Goal: Find specific page/section: Find specific page/section

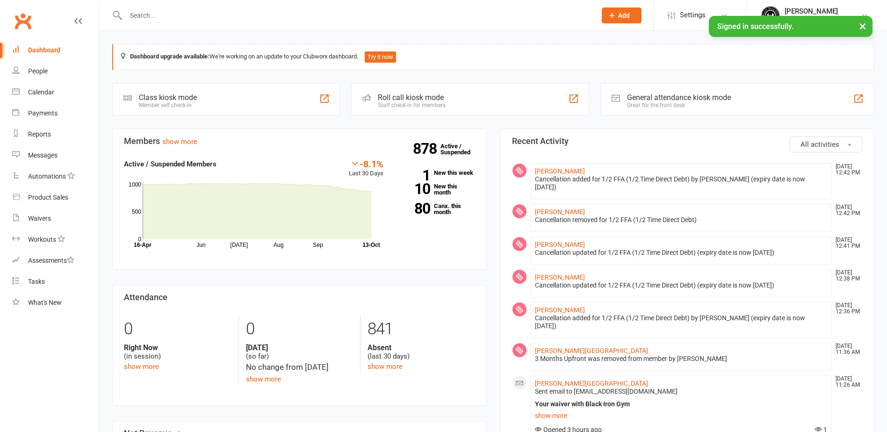
click at [194, 11] on input "text" at bounding box center [356, 15] width 467 height 13
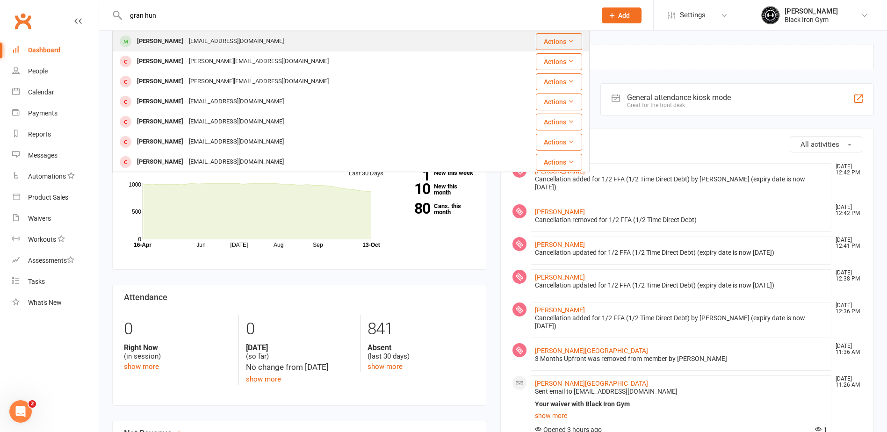
type input "gran hun"
click at [201, 40] on div "[EMAIL_ADDRESS][DOMAIN_NAME]" at bounding box center [236, 42] width 101 height 14
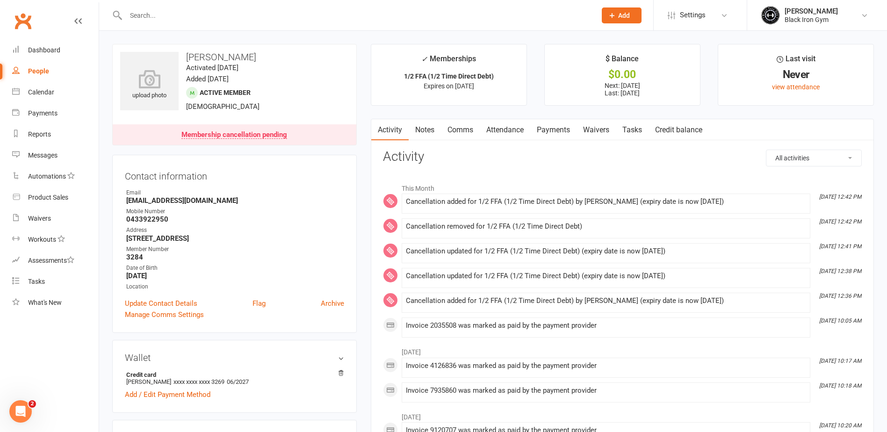
click at [144, 14] on input "text" at bounding box center [356, 15] width 467 height 13
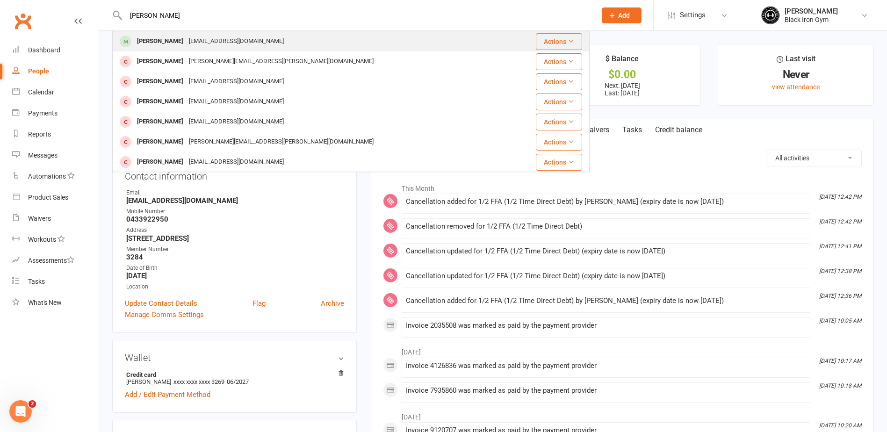
type input "[PERSON_NAME]"
click at [173, 41] on div "[PERSON_NAME]" at bounding box center [160, 42] width 52 height 14
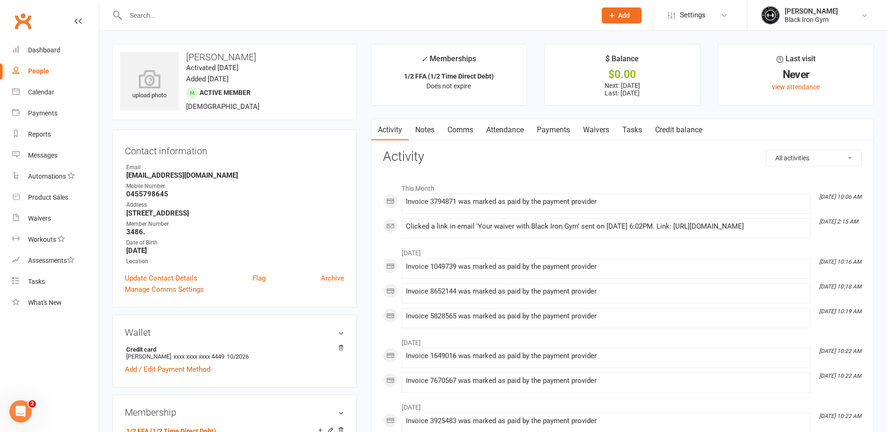
click at [551, 131] on link "Payments" at bounding box center [553, 130] width 46 height 22
